Goal: Task Accomplishment & Management: Use online tool/utility

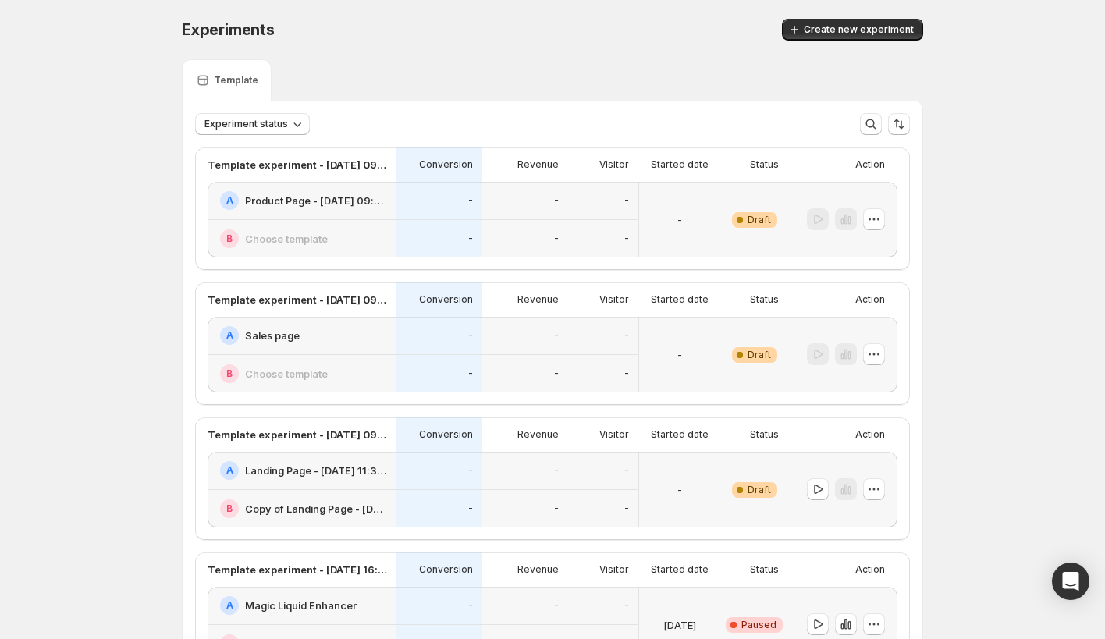
click at [401, 191] on div "-" at bounding box center [439, 201] width 86 height 38
click at [877, 221] on icon "button" at bounding box center [874, 219] width 16 height 16
click at [855, 255] on span "Edit" at bounding box center [855, 251] width 17 height 12
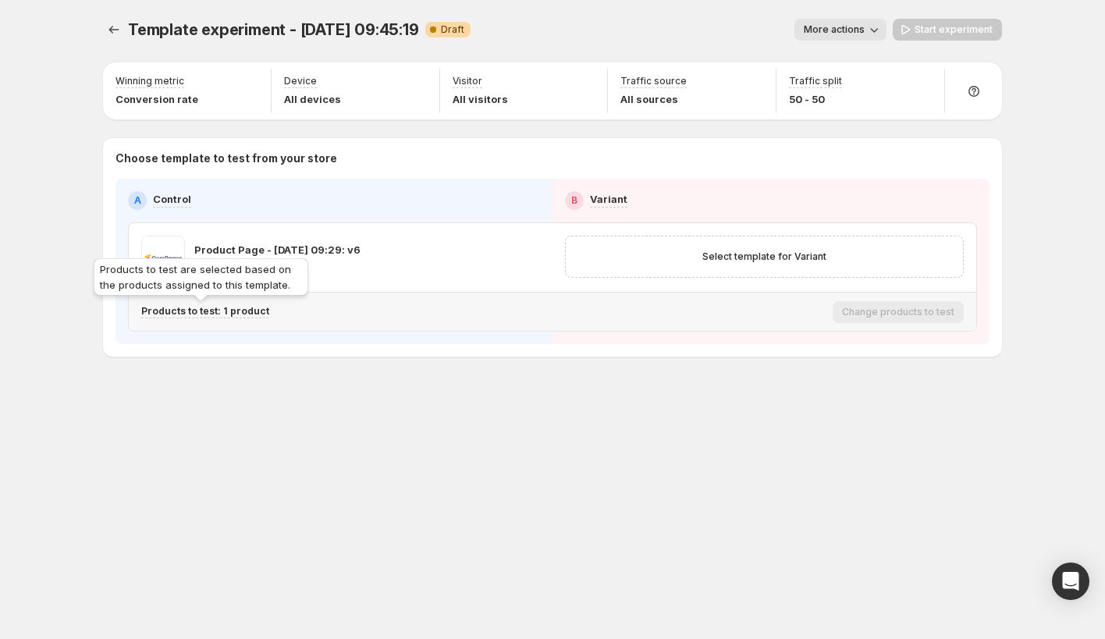
click at [222, 315] on p "Products to test: 1 product" at bounding box center [205, 311] width 128 height 12
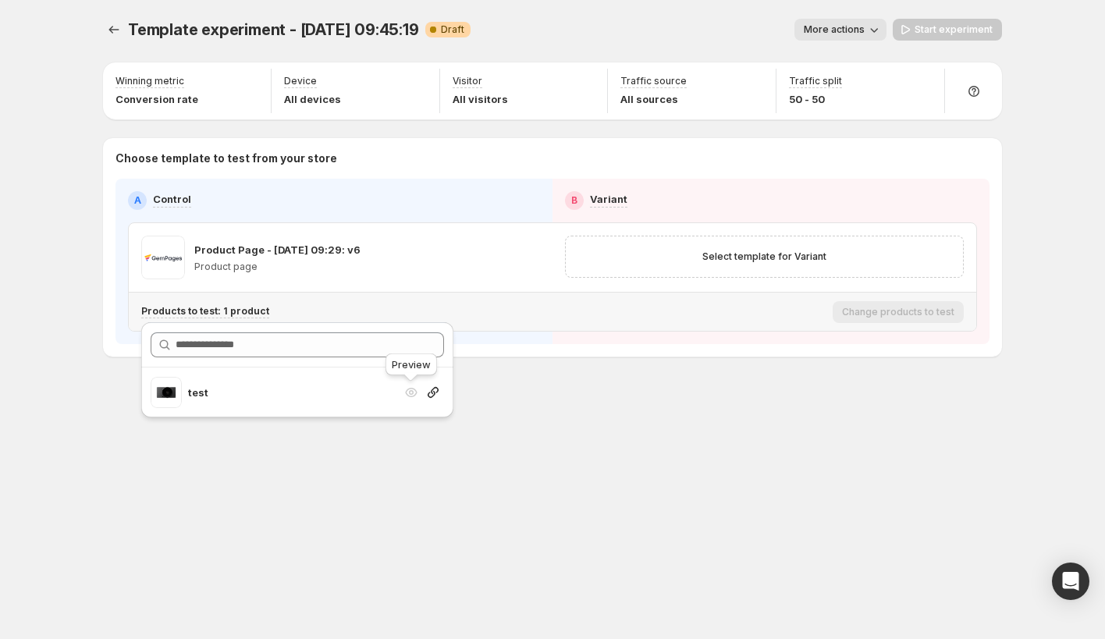
click at [411, 393] on div "Search for and select a customer segment" at bounding box center [411, 393] width 16 height 16
click at [708, 257] on span "Select template for Variant" at bounding box center [764, 256] width 124 height 12
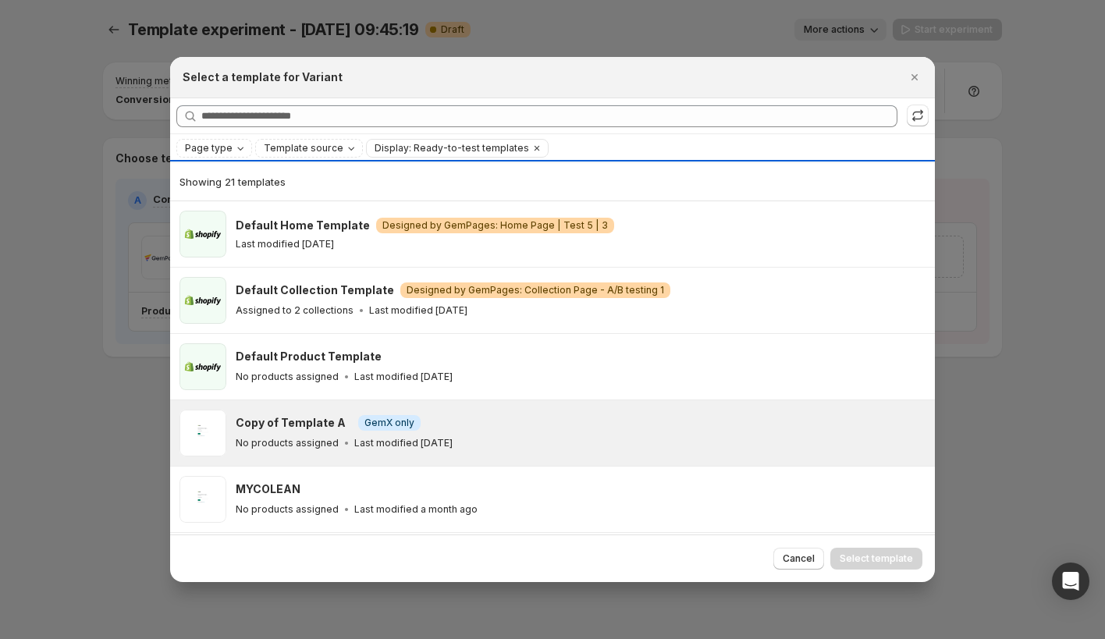
click at [568, 417] on div "Copy of Template A Info GemX only" at bounding box center [578, 423] width 685 height 16
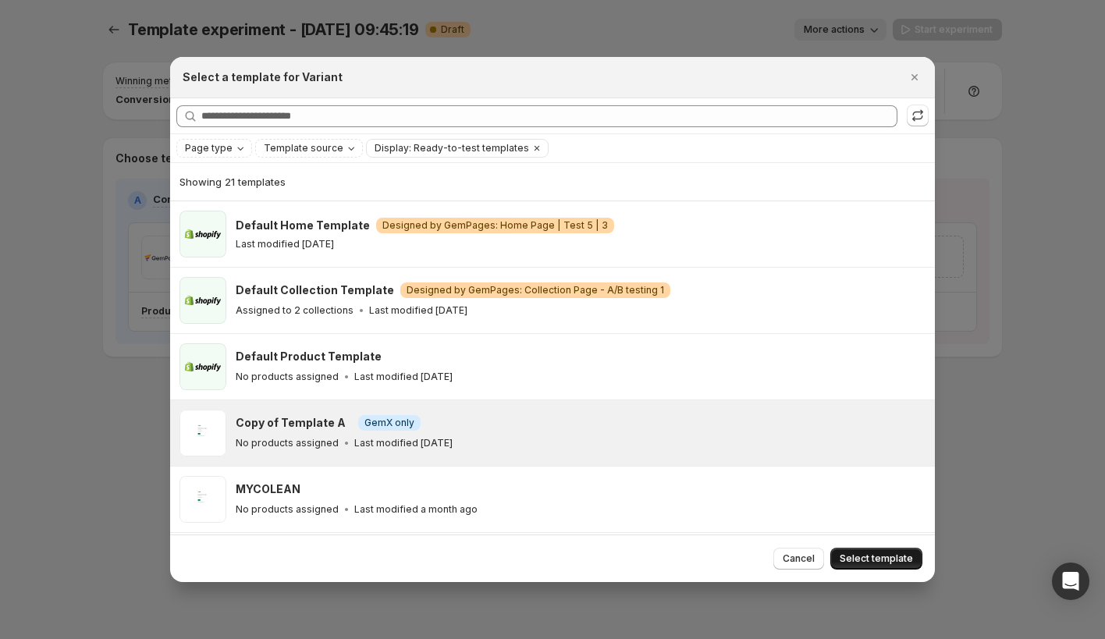
click at [870, 561] on span "Select template" at bounding box center [875, 558] width 73 height 12
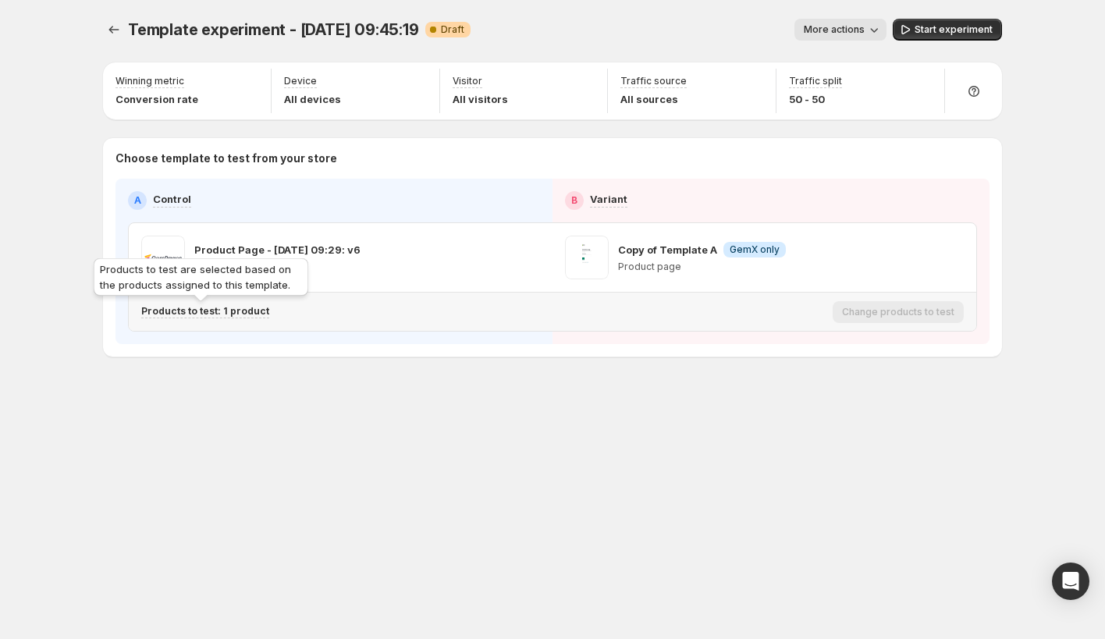
click at [227, 311] on p "Products to test: 1 product" at bounding box center [205, 311] width 128 height 12
